Goal: Manage account settings

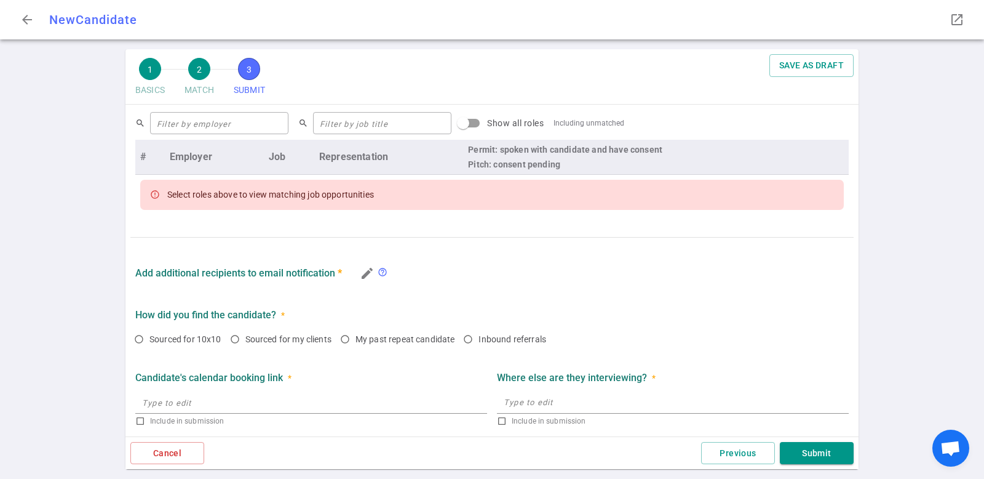
scroll to position [503, 0]
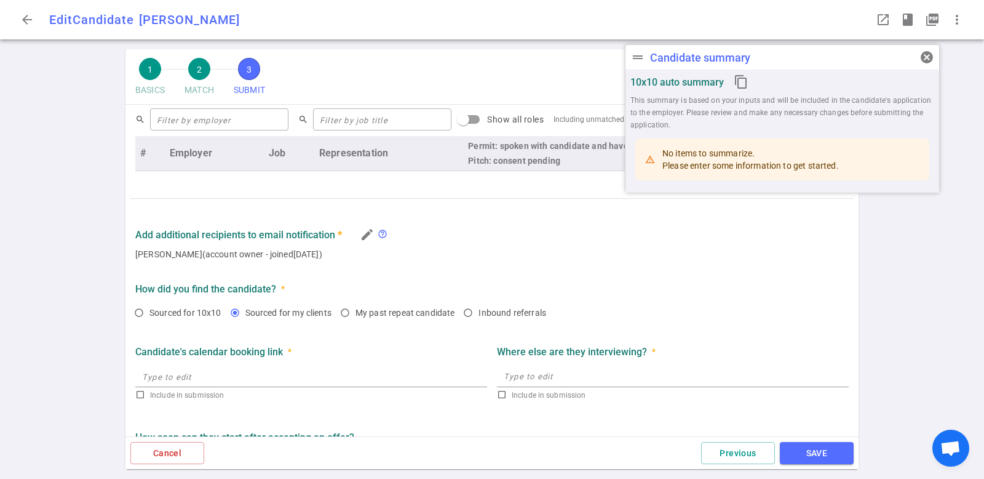
radio input "true"
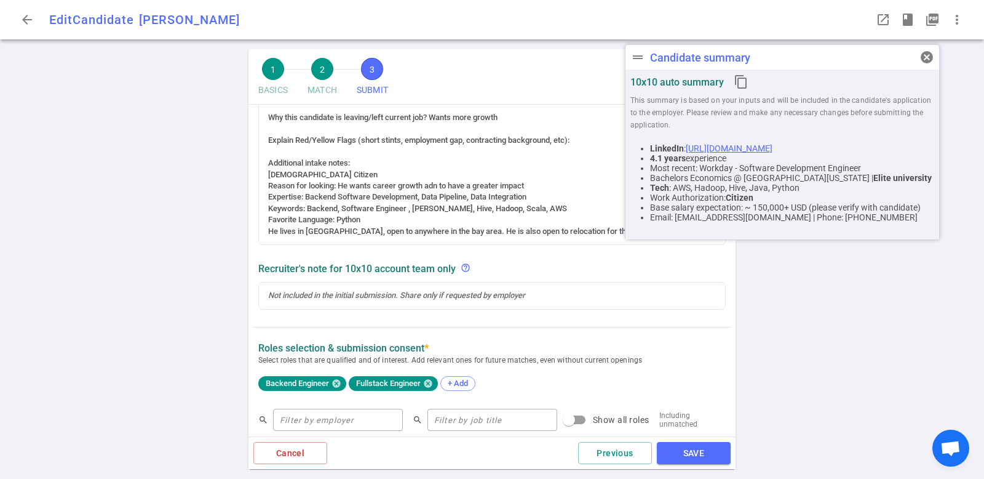
scroll to position [0, 0]
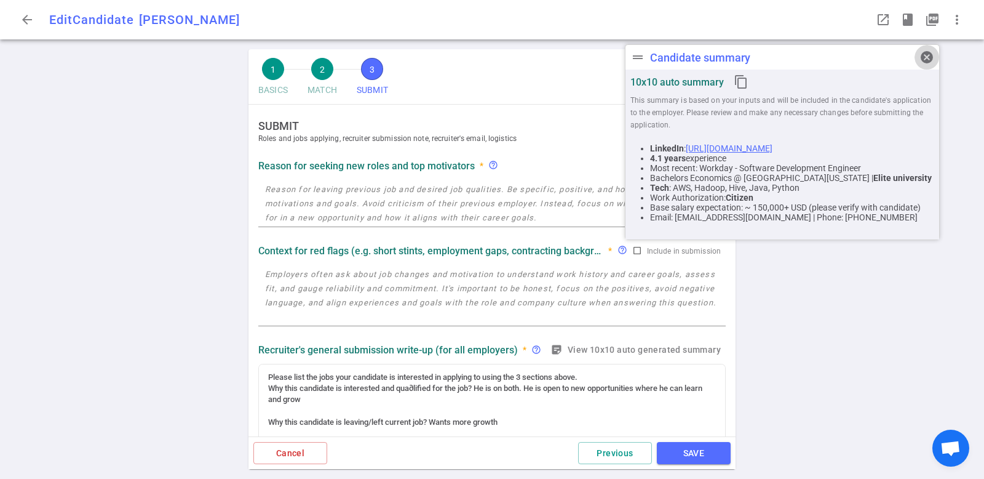
click at [925, 55] on span "cancel" at bounding box center [927, 57] width 15 height 15
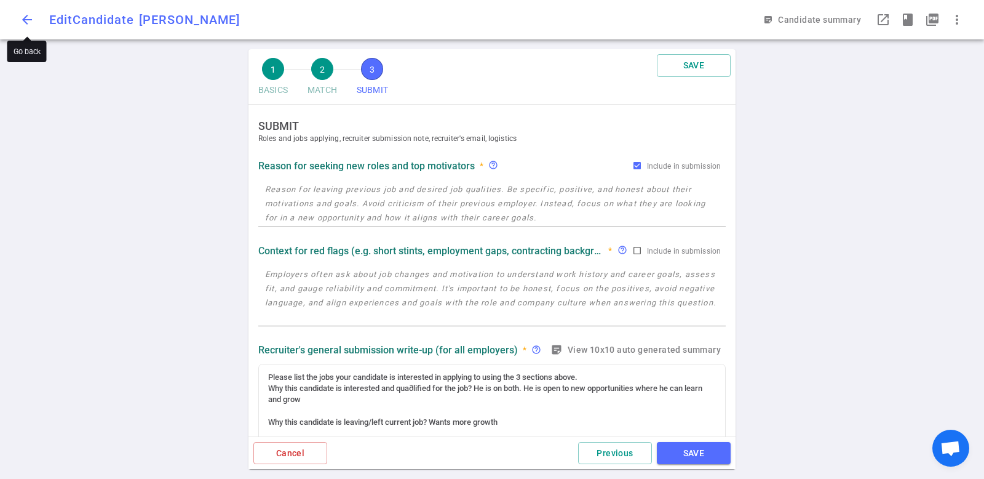
click at [30, 17] on span "arrow_back" at bounding box center [27, 19] width 15 height 15
